Goal: Task Accomplishment & Management: Use online tool/utility

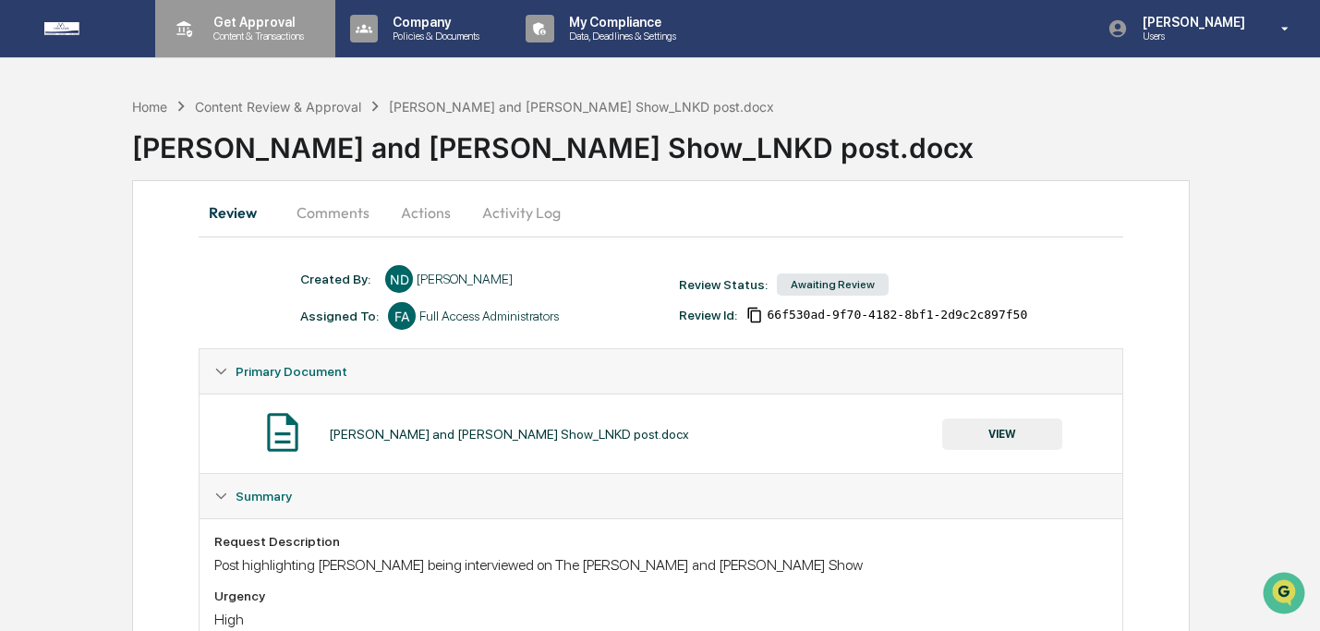
click at [249, 20] on p "Get Approval" at bounding box center [256, 22] width 115 height 15
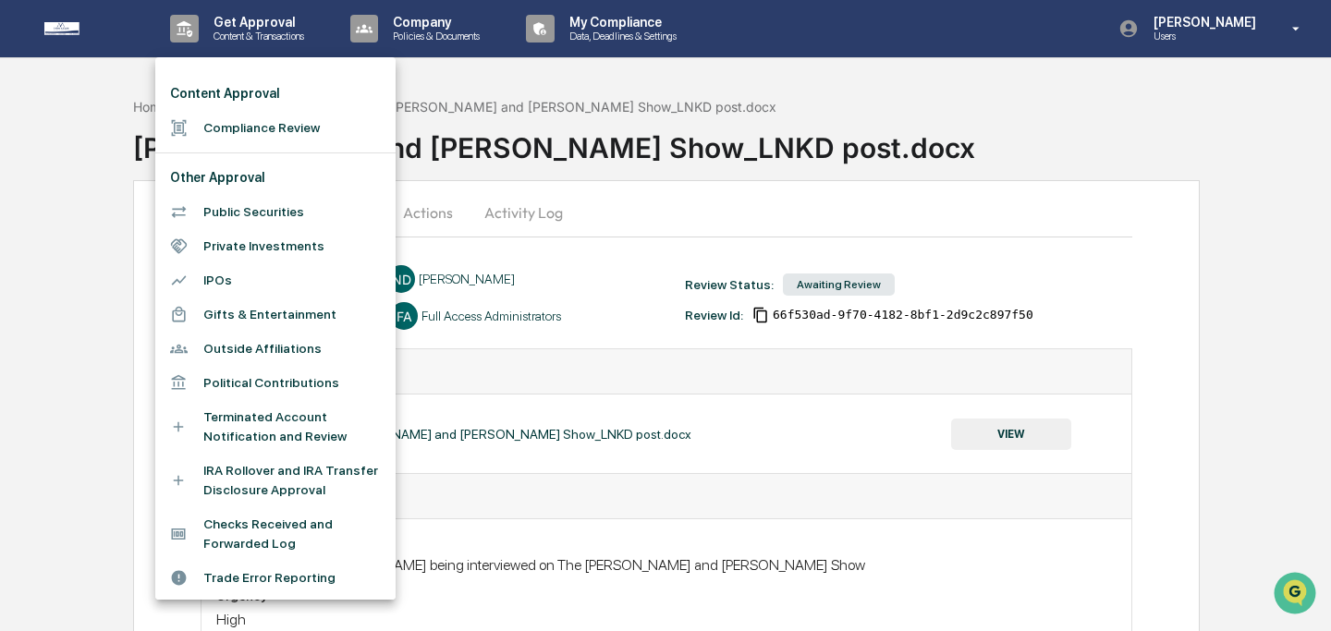
click at [265, 126] on li "Compliance Review" at bounding box center [275, 128] width 240 height 34
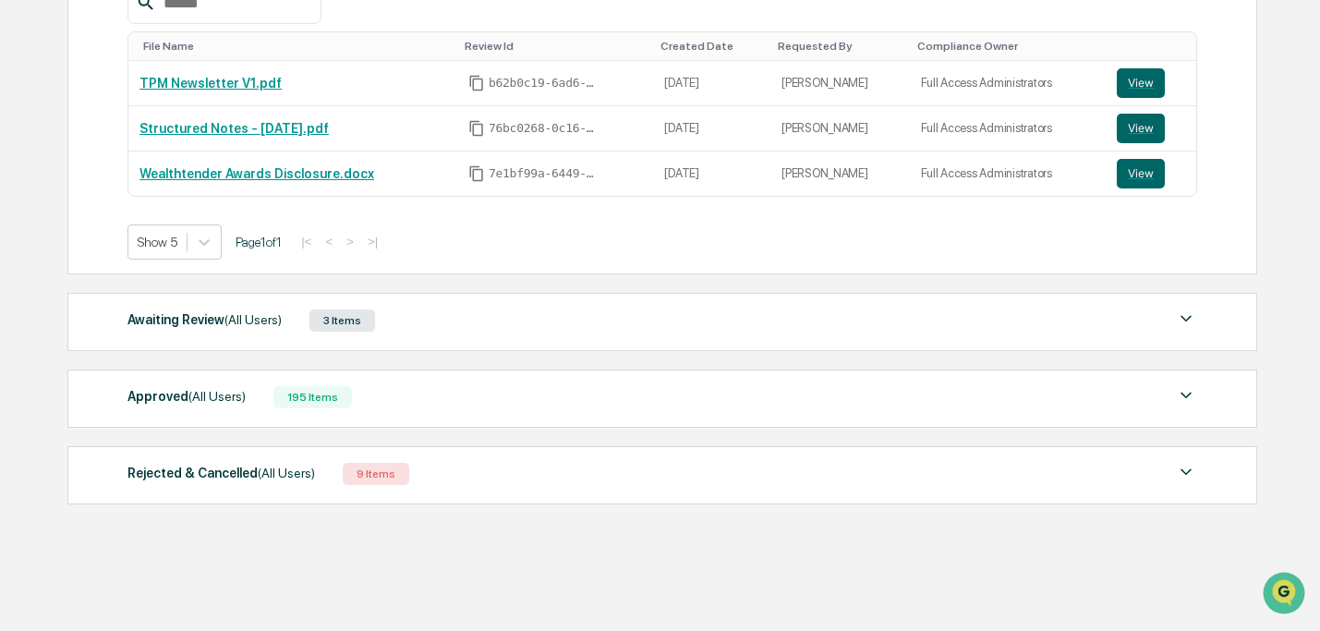
scroll to position [365, 0]
click at [563, 325] on div "Awaiting Review (All Users) 3 Items" at bounding box center [662, 320] width 1069 height 26
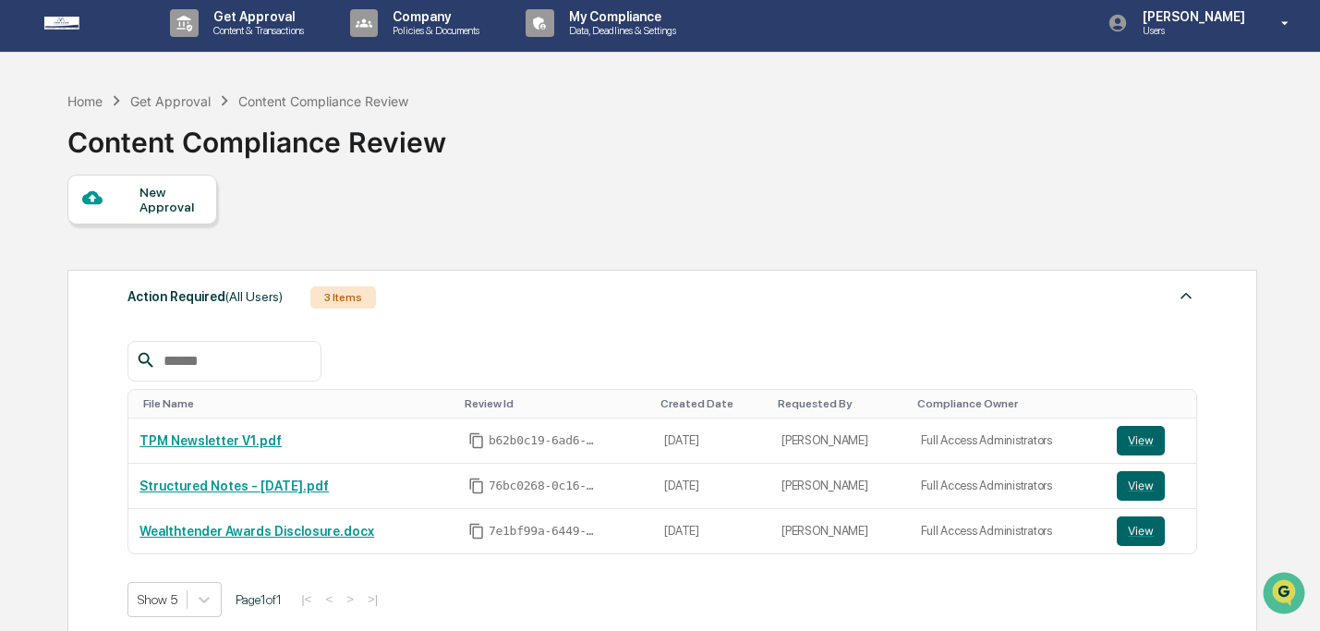
scroll to position [0, 0]
